Goal: Check status

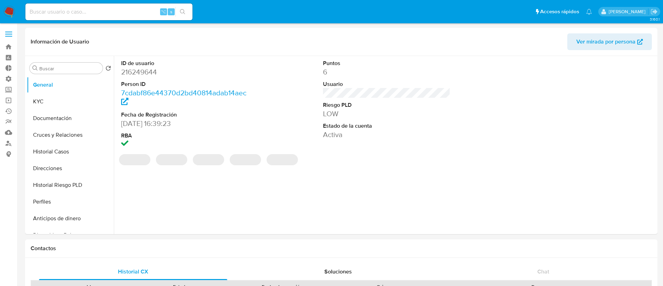
select select "10"
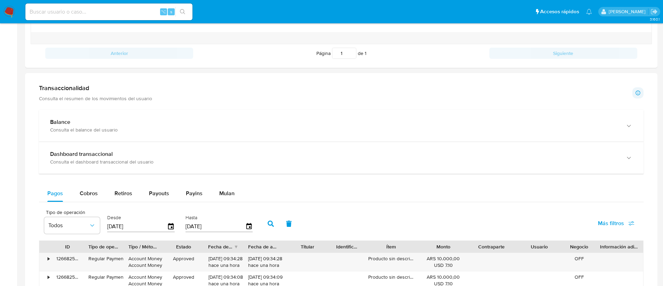
scroll to position [329, 0]
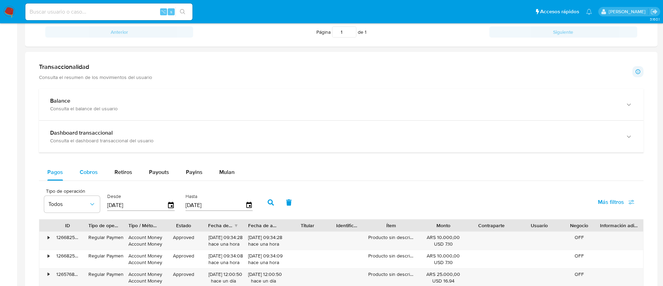
click at [85, 172] on span "Cobros" at bounding box center [89, 172] width 18 height 8
select select "10"
click at [128, 171] on span "Retiros" at bounding box center [124, 172] width 18 height 8
select select "10"
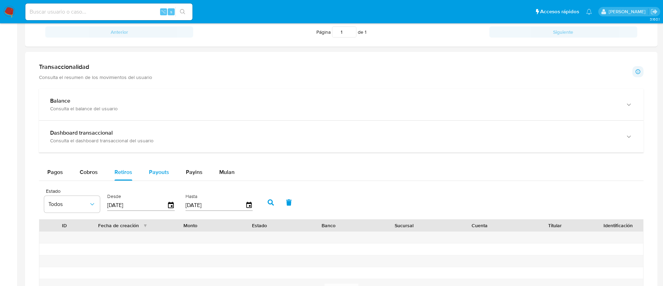
click at [155, 172] on span "Payouts" at bounding box center [159, 172] width 20 height 8
select select "10"
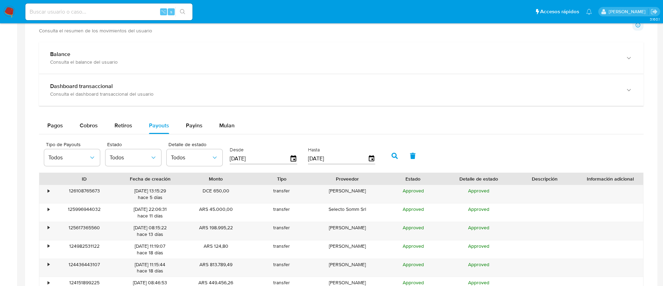
scroll to position [383, 0]
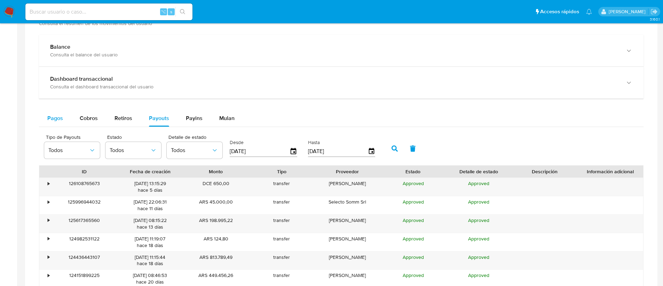
click at [59, 117] on span "Pagos" at bounding box center [55, 118] width 16 height 8
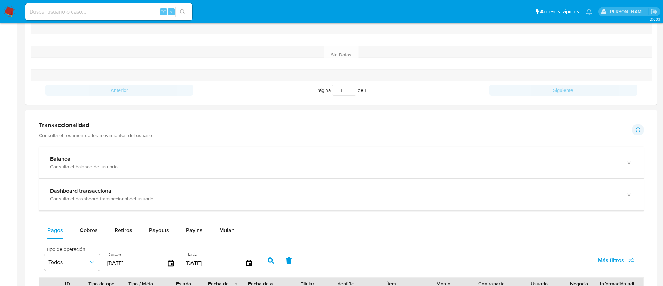
scroll to position [248, 0]
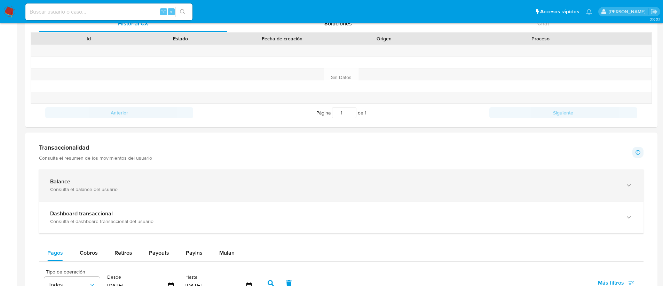
click at [143, 188] on div "Consulta el balance del usuario" at bounding box center [334, 189] width 569 height 6
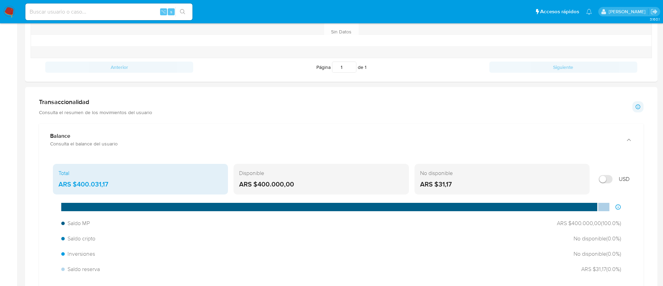
scroll to position [308, 0]
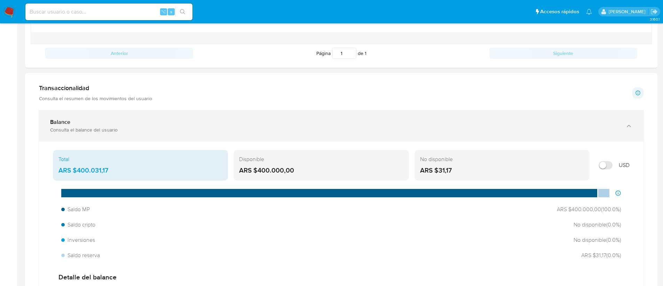
click at [125, 131] on div "Consulta el balance del usuario" at bounding box center [334, 130] width 569 height 6
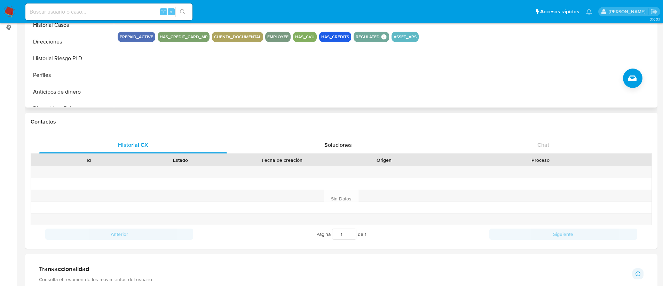
scroll to position [0, 0]
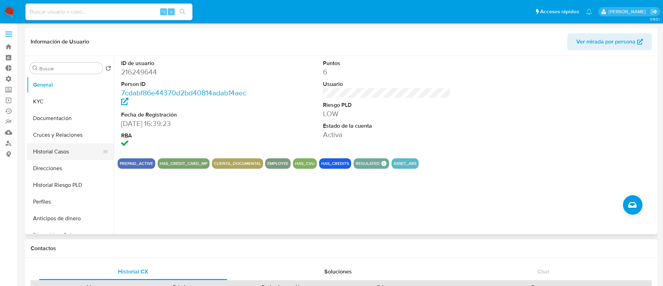
click at [62, 150] on button "Historial Casos" at bounding box center [67, 151] width 81 height 17
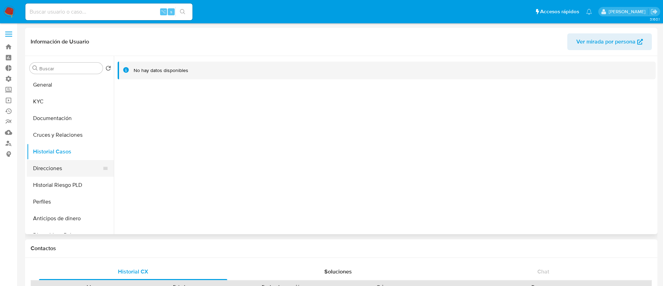
click at [64, 164] on button "Direcciones" at bounding box center [67, 168] width 81 height 17
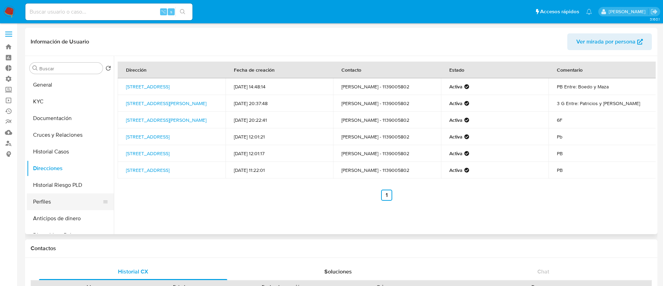
click at [63, 205] on button "Perfiles" at bounding box center [67, 202] width 81 height 17
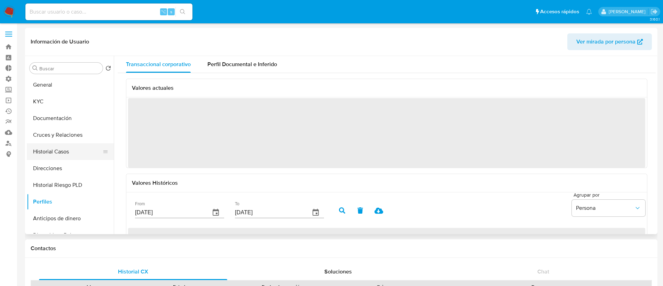
click at [73, 149] on button "Historial Casos" at bounding box center [67, 151] width 81 height 17
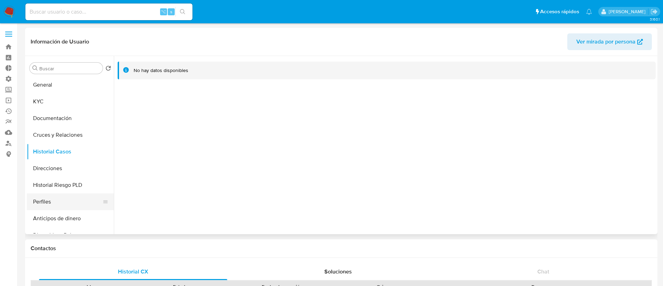
click at [58, 202] on button "Perfiles" at bounding box center [67, 202] width 81 height 17
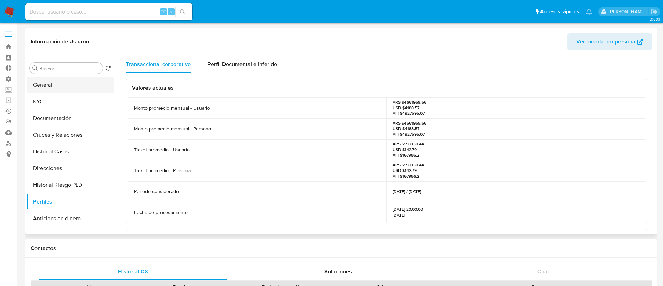
click at [53, 88] on button "General" at bounding box center [67, 85] width 81 height 17
